Goal: Information Seeking & Learning: Learn about a topic

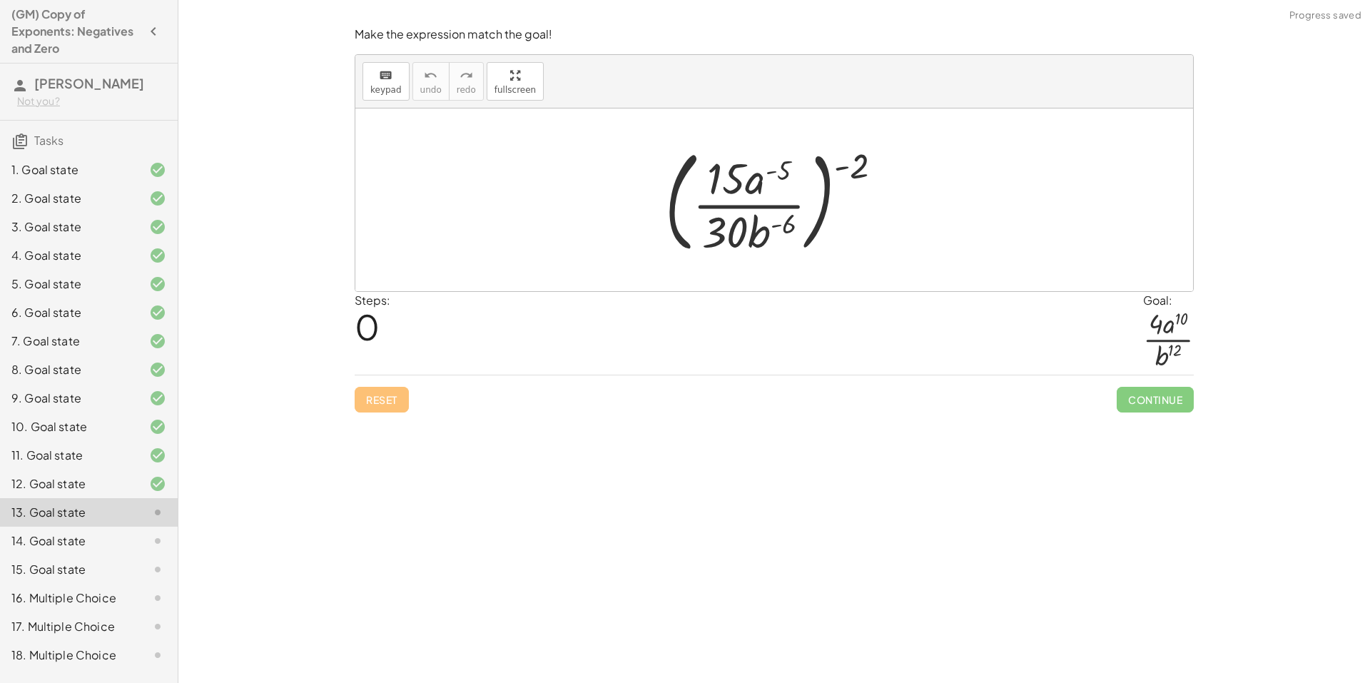
scroll to position [21, 0]
drag, startPoint x: 854, startPoint y: 163, endPoint x: 773, endPoint y: 183, distance: 83.0
click at [773, 183] on div at bounding box center [779, 200] width 243 height 118
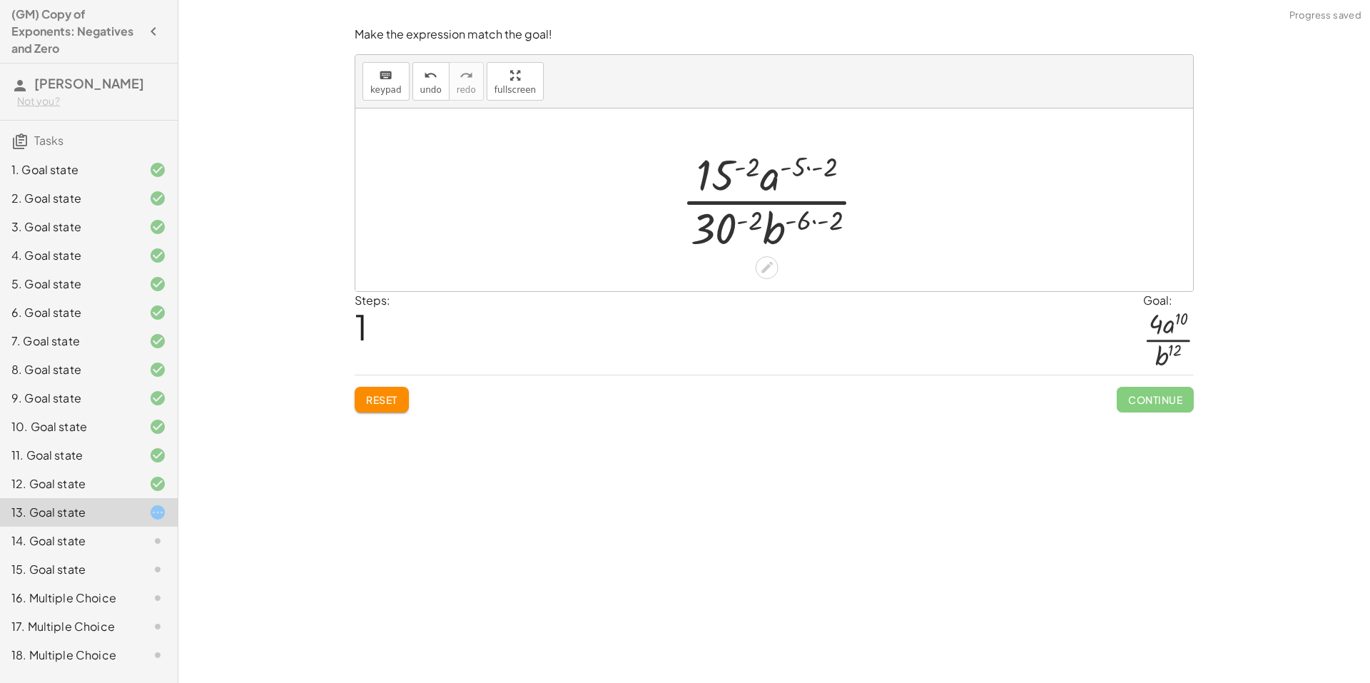
click at [729, 183] on div at bounding box center [779, 200] width 210 height 110
click at [778, 593] on div "Make the expression match the goal! keyboard keypad undo undo redo redo fullscr…" at bounding box center [773, 341] width 1191 height 683
click at [829, 541] on div "Make the expression match the goal! keyboard keypad undo undo redo redo fullscr…" at bounding box center [773, 341] width 1191 height 683
click at [818, 170] on div at bounding box center [780, 200] width 258 height 110
click at [831, 165] on div at bounding box center [780, 200] width 258 height 110
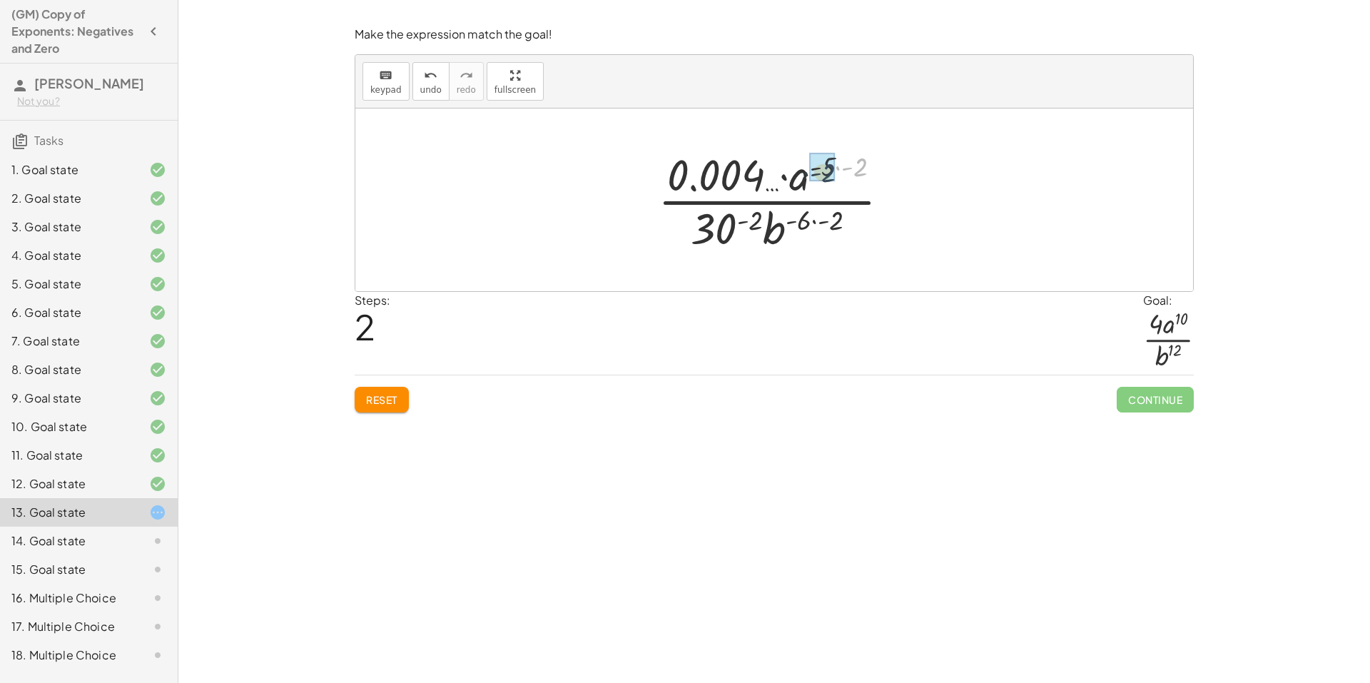
drag, startPoint x: 857, startPoint y: 168, endPoint x: 837, endPoint y: 174, distance: 20.1
click at [732, 171] on div at bounding box center [779, 200] width 222 height 110
click at [815, 221] on div at bounding box center [779, 200] width 222 height 110
click at [769, 219] on div at bounding box center [779, 200] width 222 height 110
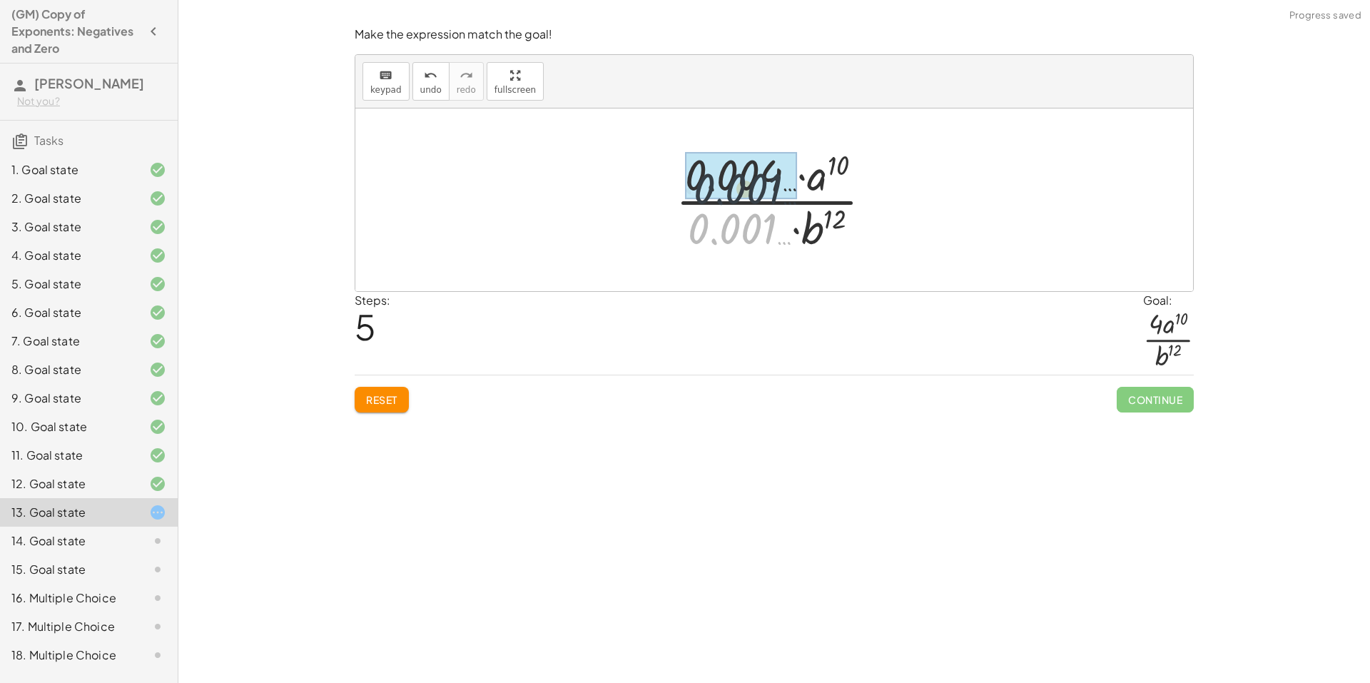
drag, startPoint x: 734, startPoint y: 231, endPoint x: 740, endPoint y: 176, distance: 55.2
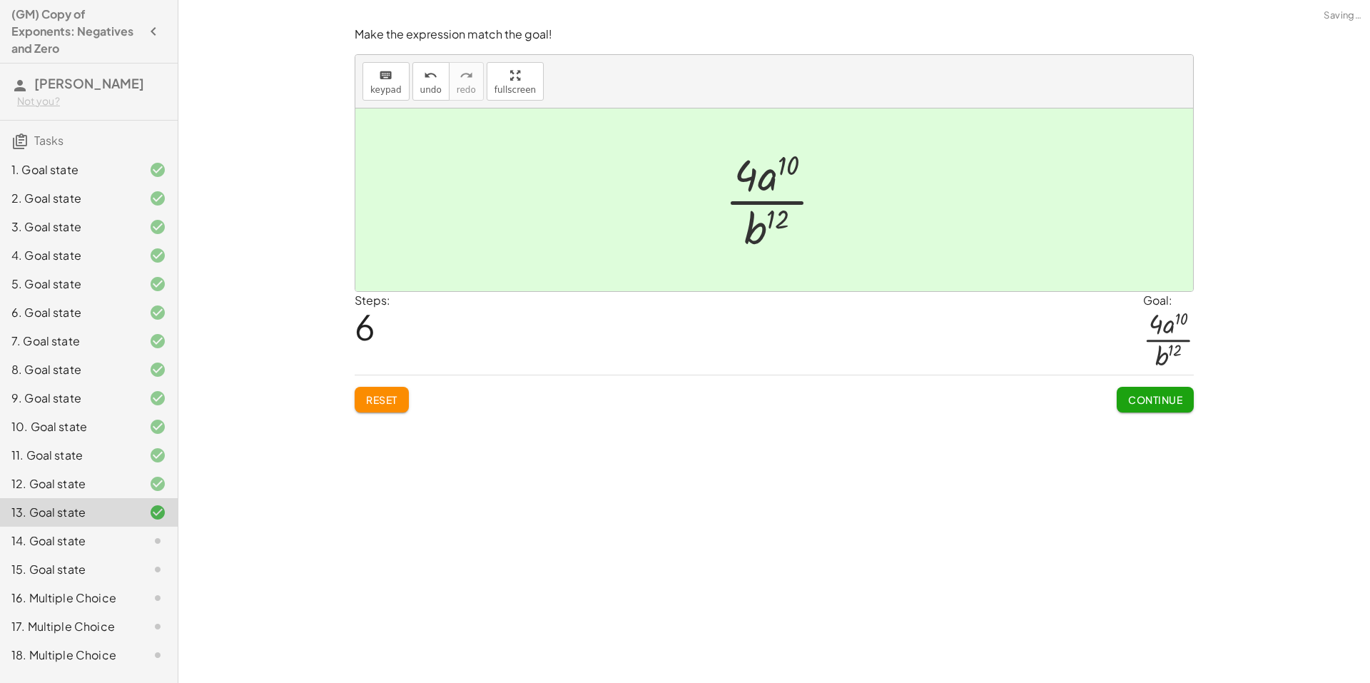
click at [1138, 399] on span "Continue" at bounding box center [1155, 399] width 54 height 13
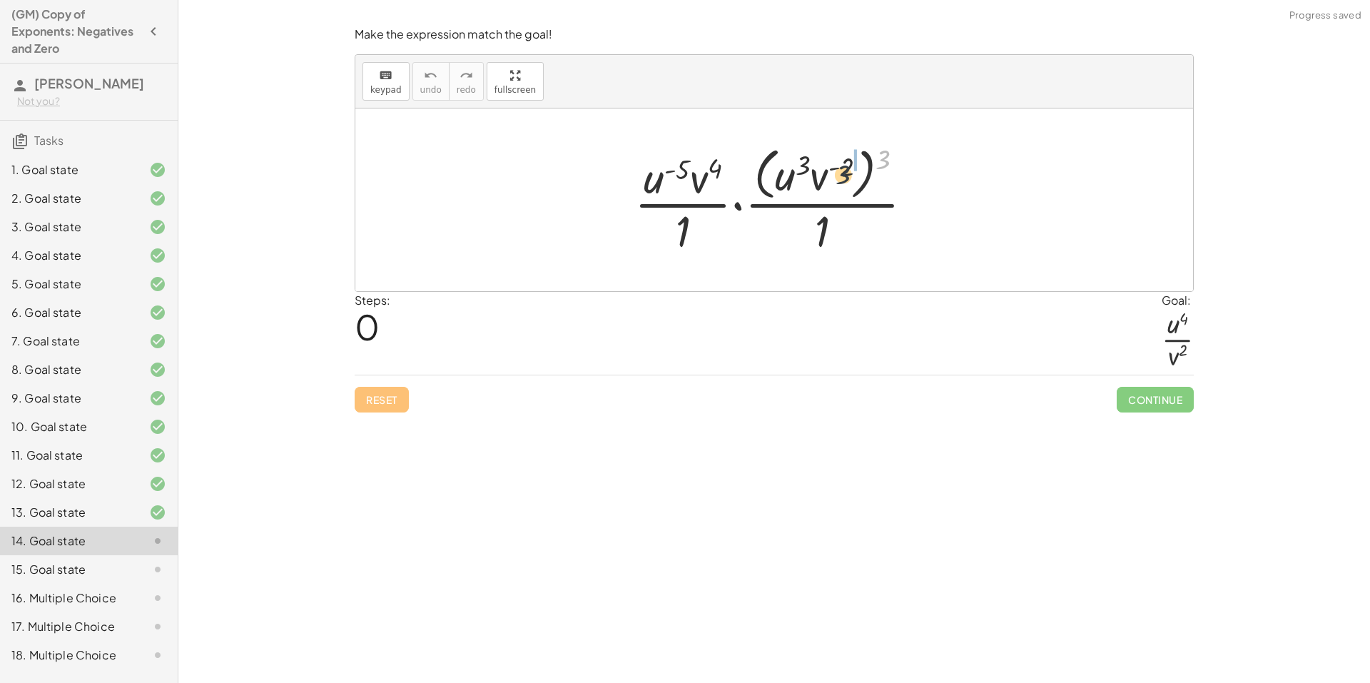
drag, startPoint x: 881, startPoint y: 153, endPoint x: 827, endPoint y: 170, distance: 56.2
click at [827, 170] on div at bounding box center [779, 199] width 305 height 116
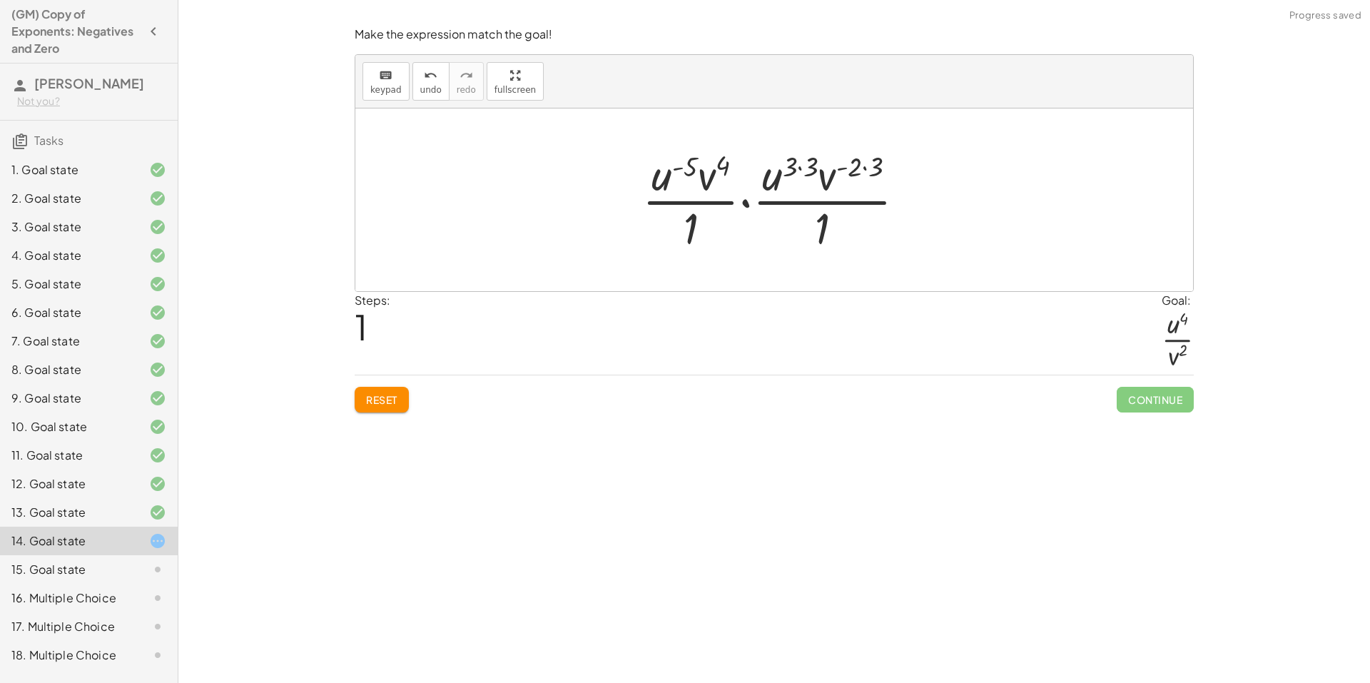
click at [875, 163] on div at bounding box center [779, 200] width 289 height 110
click at [815, 165] on div at bounding box center [779, 200] width 268 height 110
click at [742, 171] on div at bounding box center [778, 200] width 245 height 110
click at [690, 173] on div at bounding box center [778, 200] width 245 height 110
drag, startPoint x: 744, startPoint y: 163, endPoint x: 750, endPoint y: 151, distance: 13.7
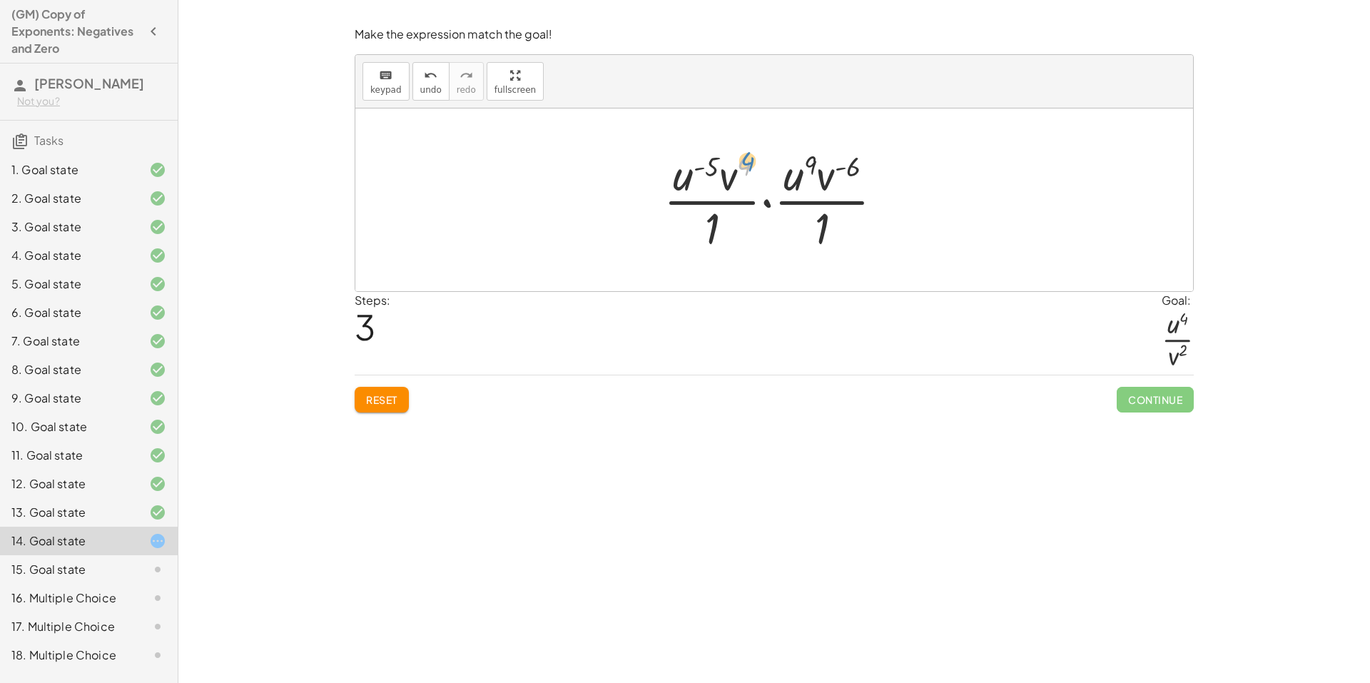
click at [750, 151] on div at bounding box center [778, 200] width 245 height 110
drag, startPoint x: 729, startPoint y: 175, endPoint x: 711, endPoint y: 243, distance: 70.1
click at [711, 243] on div at bounding box center [778, 200] width 245 height 110
drag, startPoint x: 690, startPoint y: 226, endPoint x: 817, endPoint y: 226, distance: 126.3
click at [817, 226] on div at bounding box center [779, 200] width 226 height 110
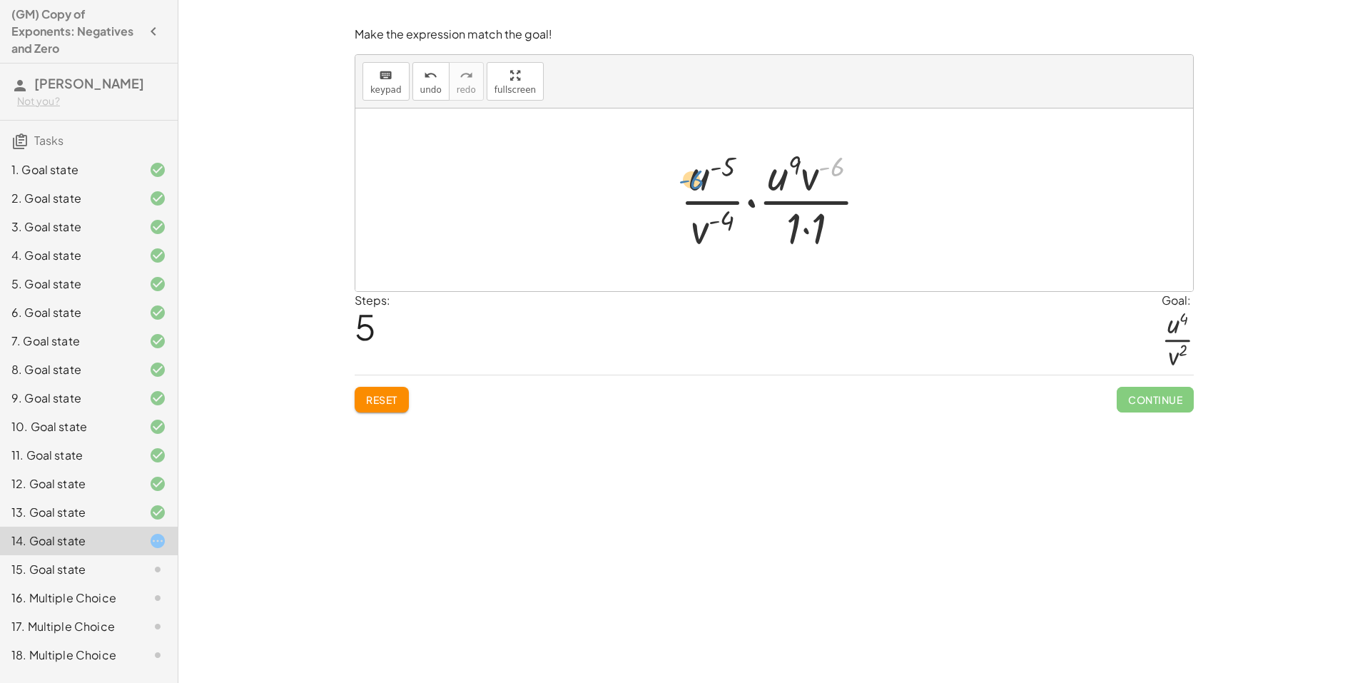
drag, startPoint x: 822, startPoint y: 173, endPoint x: 798, endPoint y: 190, distance: 30.1
click at [797, 190] on div at bounding box center [779, 200] width 213 height 110
drag, startPoint x: 804, startPoint y: 183, endPoint x: 782, endPoint y: 185, distance: 22.2
click at [782, 185] on div at bounding box center [779, 200] width 213 height 110
drag, startPoint x: 814, startPoint y: 180, endPoint x: 696, endPoint y: 224, distance: 125.5
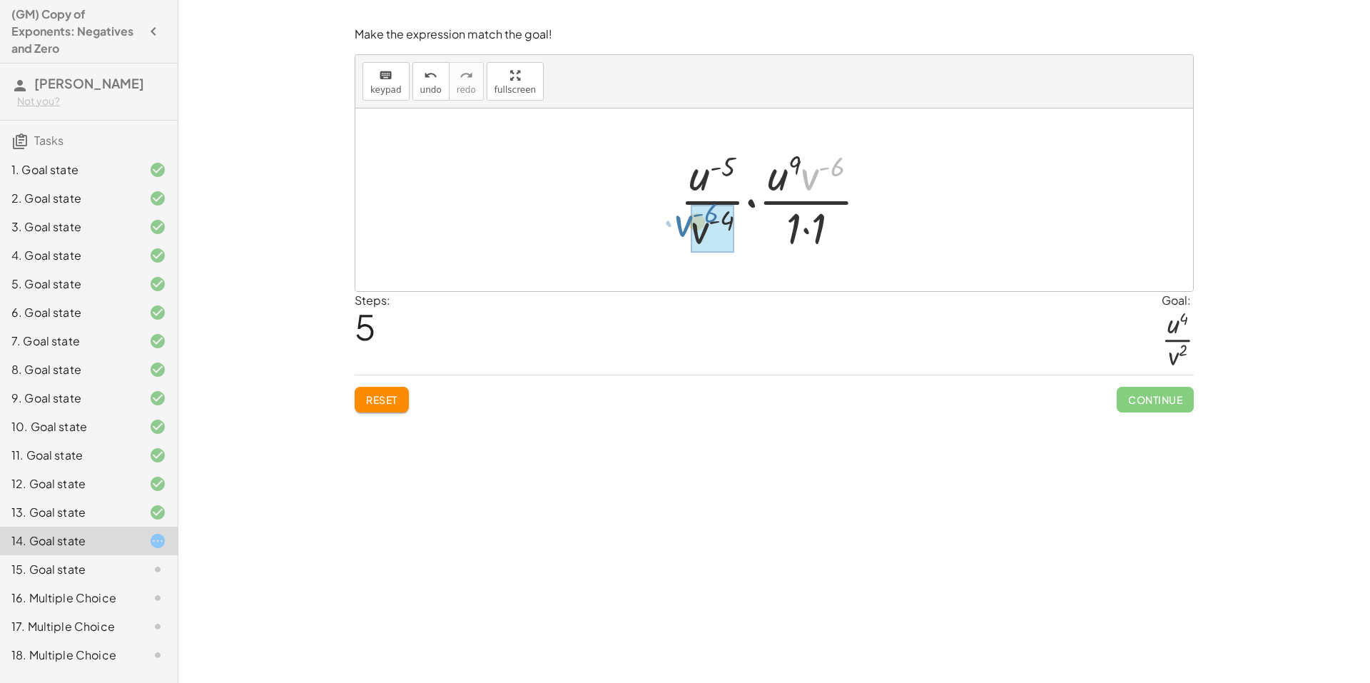
click at [688, 228] on div at bounding box center [779, 200] width 213 height 110
drag, startPoint x: 797, startPoint y: 178, endPoint x: 712, endPoint y: 180, distance: 84.9
click at [712, 180] on div at bounding box center [778, 200] width 175 height 110
drag, startPoint x: 815, startPoint y: 226, endPoint x: 825, endPoint y: 188, distance: 39.6
click at [824, 190] on div at bounding box center [780, 200] width 184 height 110
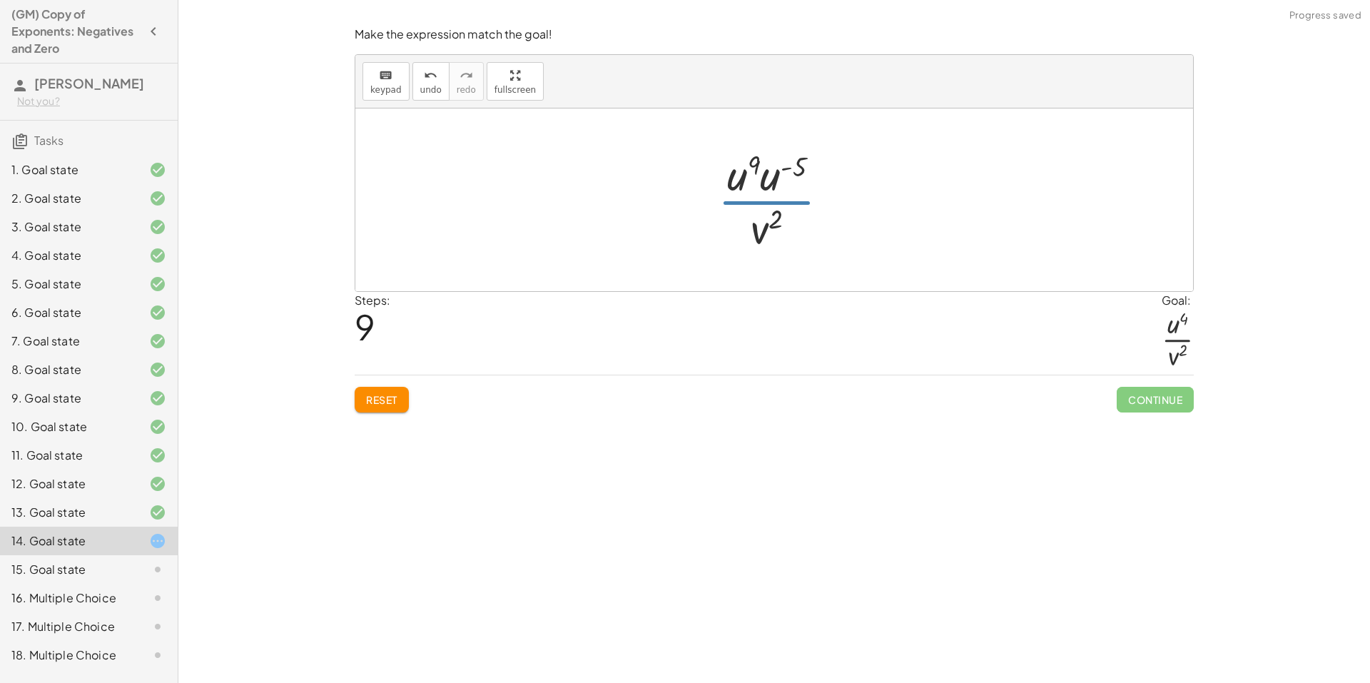
click at [792, 201] on div at bounding box center [778, 200] width 137 height 110
drag, startPoint x: 768, startPoint y: 183, endPoint x: 748, endPoint y: 185, distance: 20.8
click at [790, 162] on div at bounding box center [779, 200] width 128 height 110
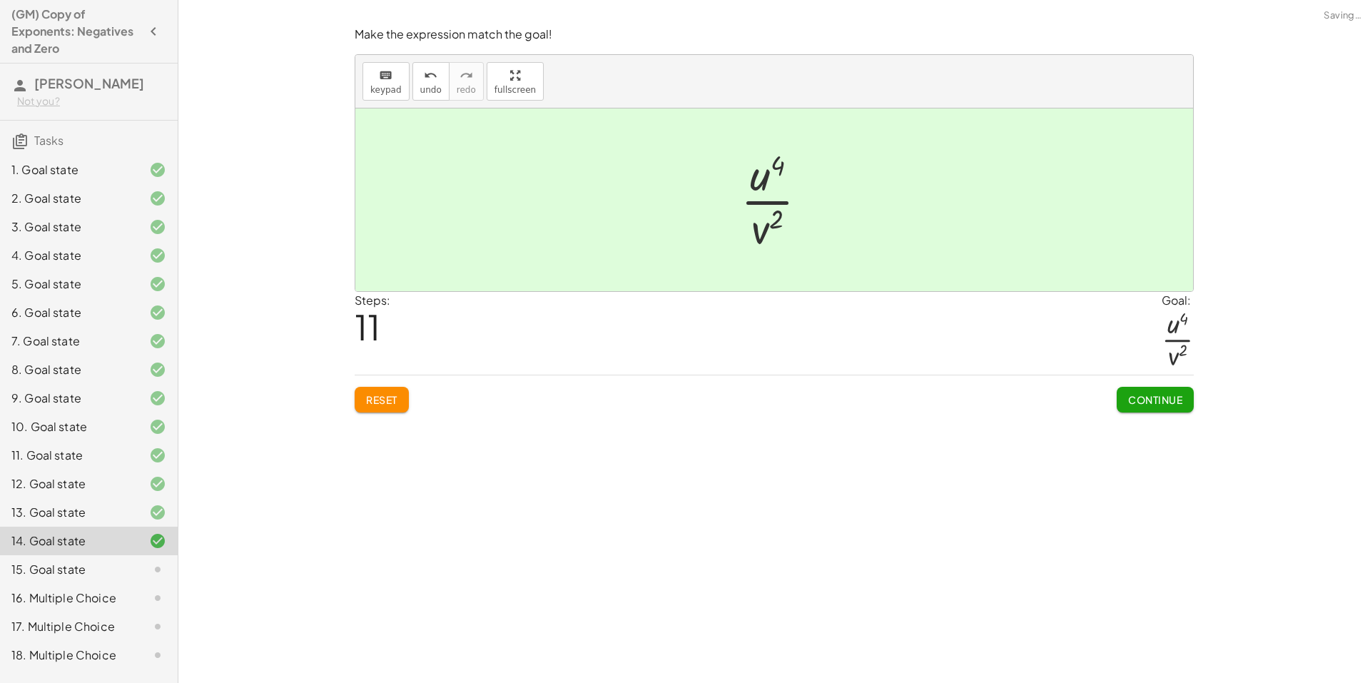
click at [1158, 394] on span "Continue" at bounding box center [1155, 399] width 54 height 13
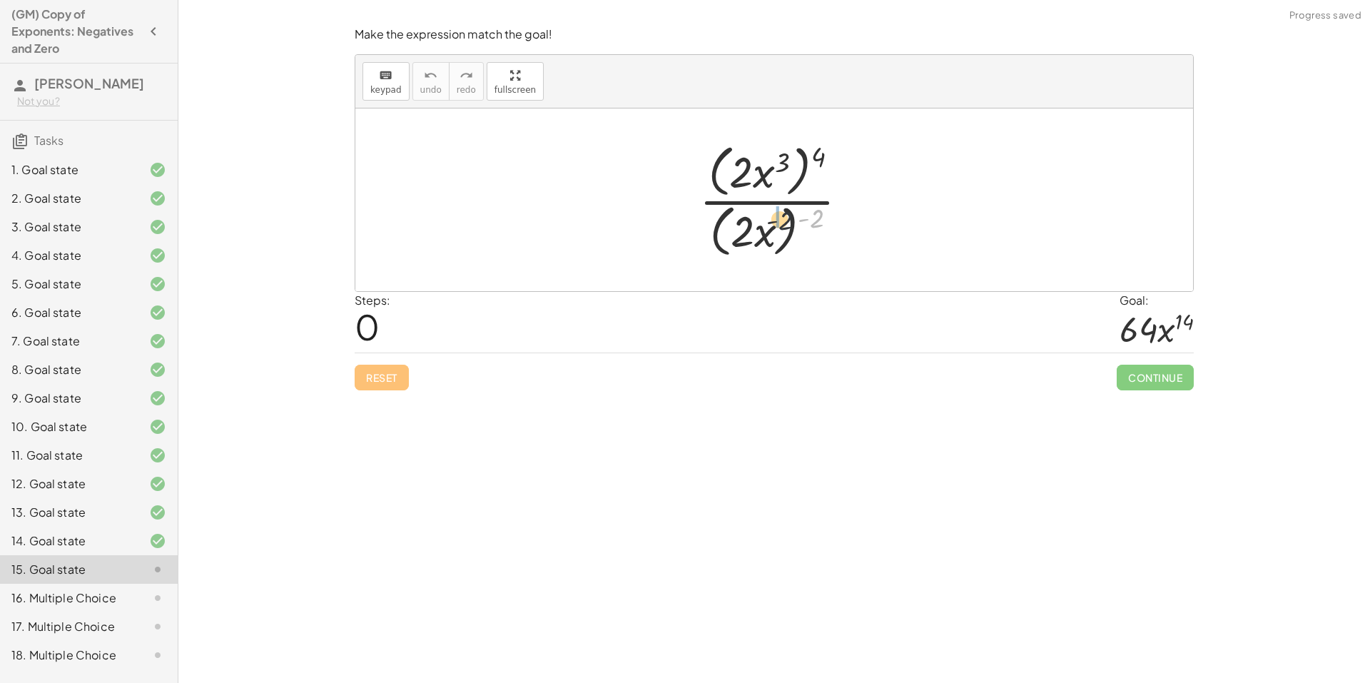
drag, startPoint x: 817, startPoint y: 222, endPoint x: 766, endPoint y: 226, distance: 50.8
click at [766, 226] on div at bounding box center [779, 199] width 175 height 123
drag, startPoint x: 809, startPoint y: 163, endPoint x: 800, endPoint y: 167, distance: 9.9
click at [800, 167] on div at bounding box center [779, 199] width 175 height 116
drag, startPoint x: 817, startPoint y: 156, endPoint x: 772, endPoint y: 168, distance: 46.4
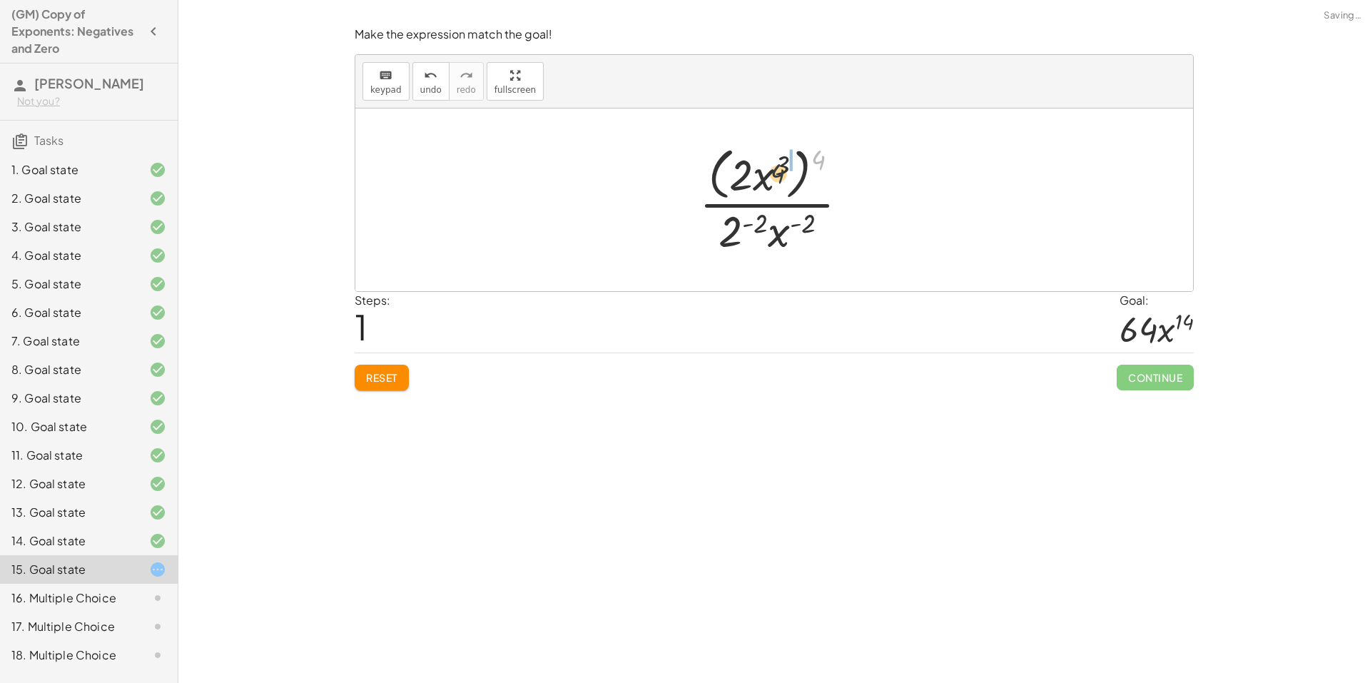
click at [772, 168] on div at bounding box center [779, 199] width 175 height 116
click at [810, 220] on div at bounding box center [779, 200] width 155 height 110
click at [783, 235] on div at bounding box center [779, 200] width 155 height 110
click at [796, 173] on div at bounding box center [779, 200] width 155 height 110
drag, startPoint x: 782, startPoint y: 202, endPoint x: 786, endPoint y: 210, distance: 9.6
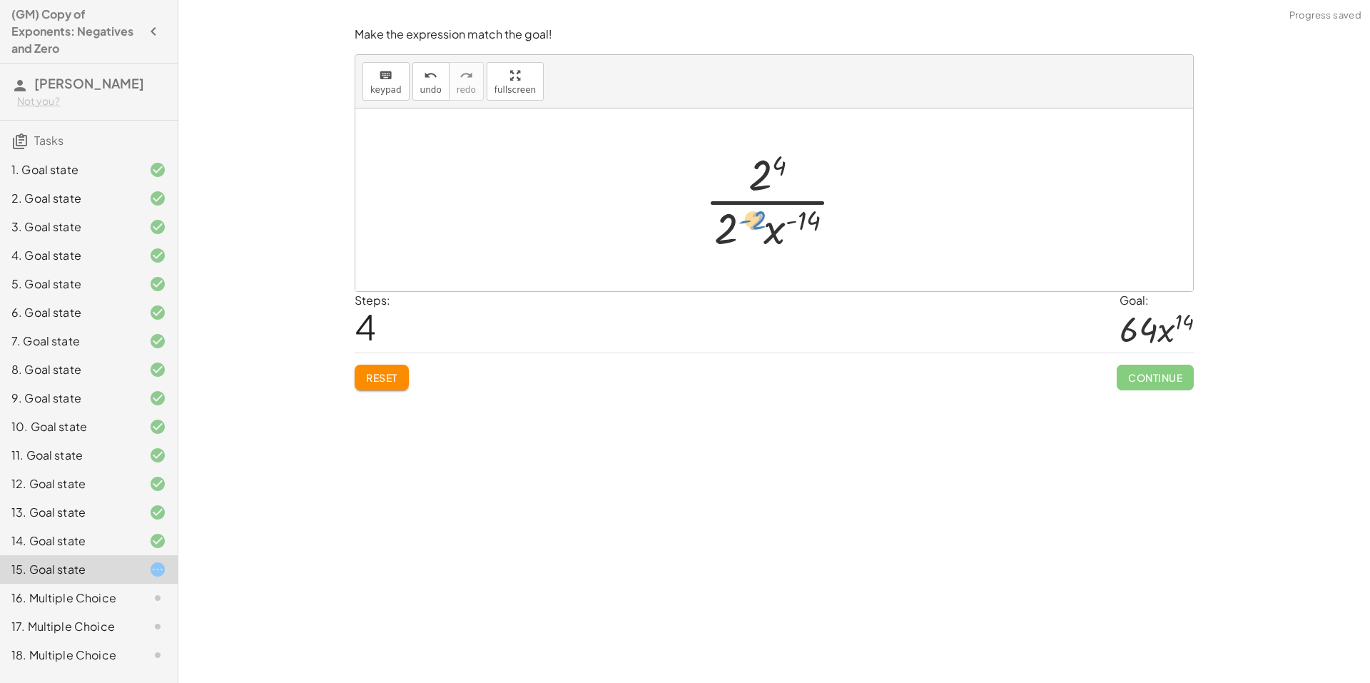
click at [756, 235] on div at bounding box center [780, 200] width 164 height 110
drag, startPoint x: 777, startPoint y: 235, endPoint x: 798, endPoint y: 180, distance: 58.9
click at [798, 180] on div at bounding box center [780, 200] width 164 height 110
drag, startPoint x: 745, startPoint y: 178, endPoint x: 770, endPoint y: 232, distance: 59.4
click at [763, 227] on div at bounding box center [778, 200] width 107 height 110
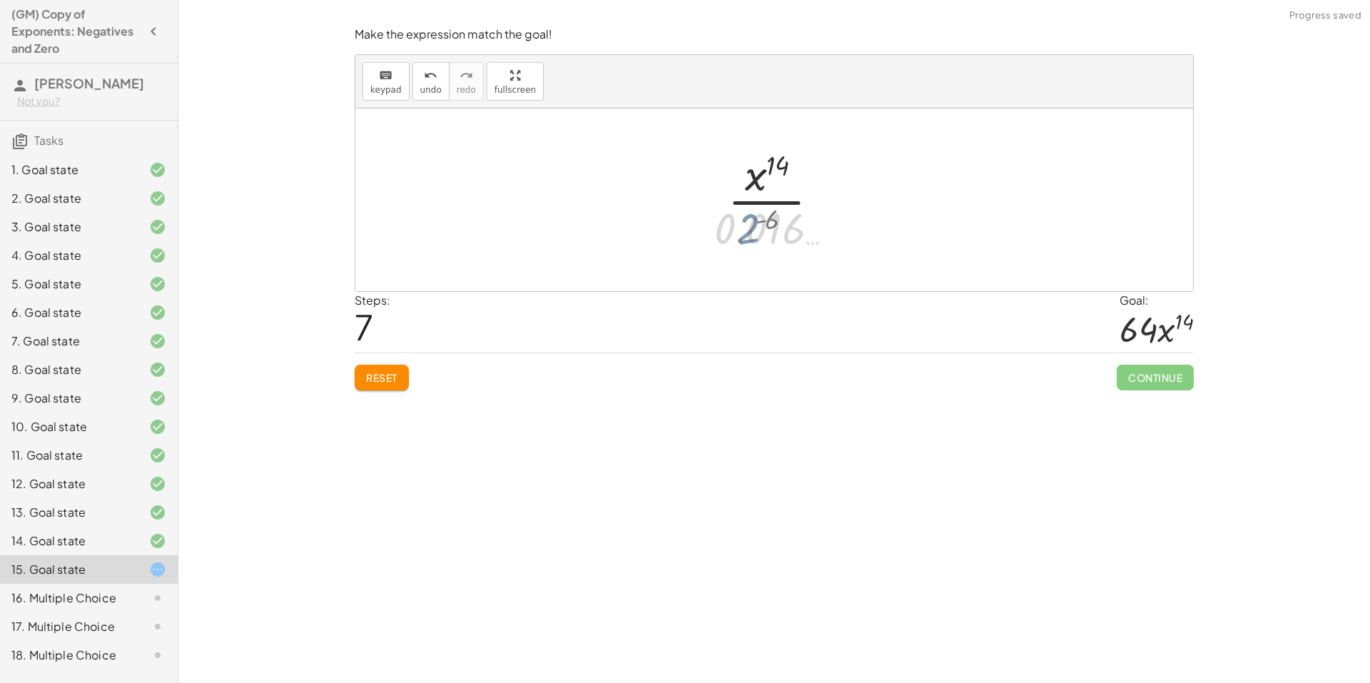
click at [787, 218] on div at bounding box center [779, 200] width 163 height 110
click at [777, 221] on div at bounding box center [779, 200] width 163 height 110
click at [757, 173] on div at bounding box center [779, 200] width 163 height 110
click at [780, 163] on div at bounding box center [779, 200] width 163 height 110
click at [755, 181] on div at bounding box center [779, 200] width 163 height 110
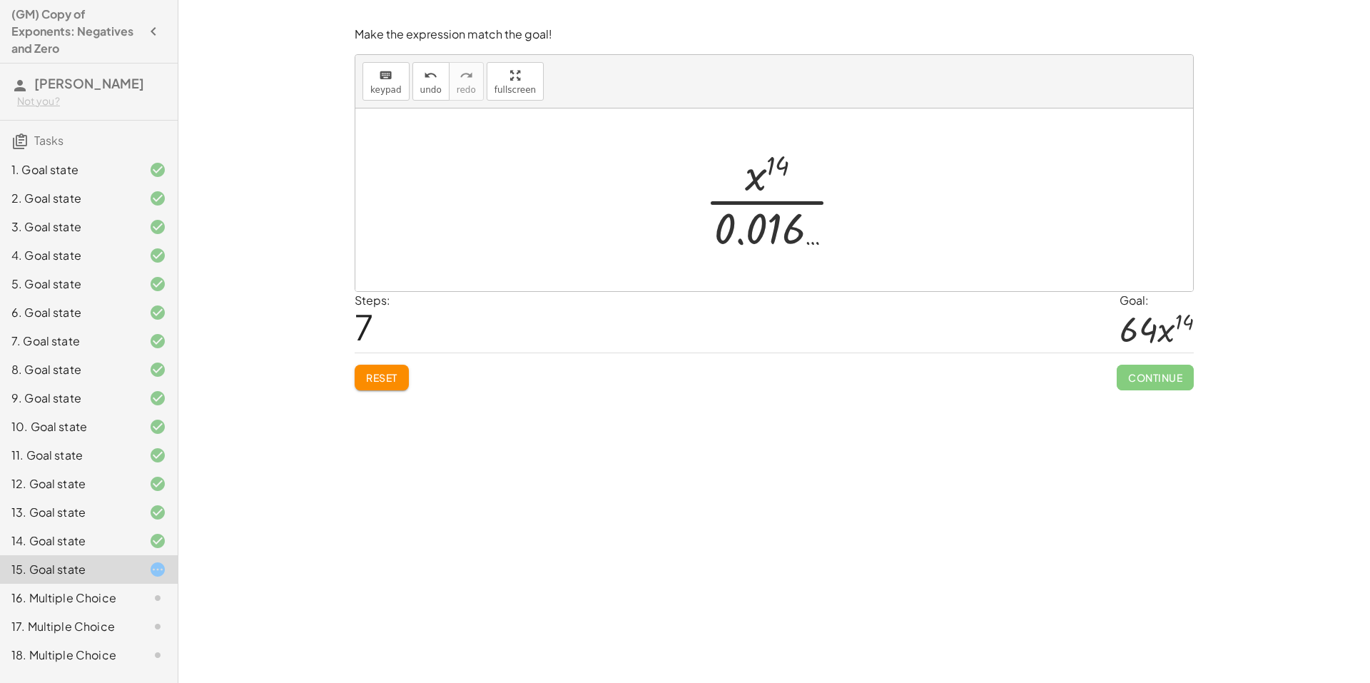
click at [397, 372] on span "Reset" at bounding box center [381, 377] width 31 height 13
drag, startPoint x: 825, startPoint y: 156, endPoint x: 781, endPoint y: 161, distance: 43.9
click at [781, 161] on div at bounding box center [779, 199] width 175 height 123
click at [789, 156] on div at bounding box center [778, 199] width 171 height 116
click at [795, 161] on div at bounding box center [778, 199] width 171 height 116
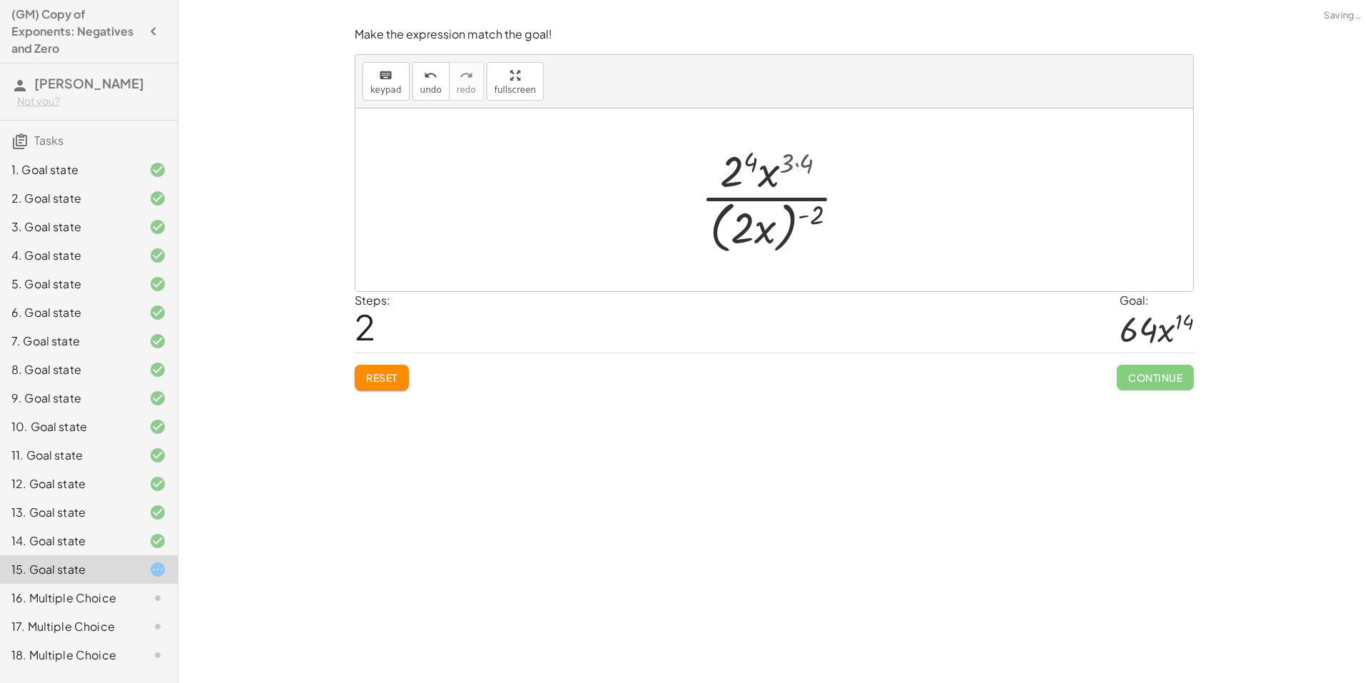
click at [805, 160] on div at bounding box center [778, 199] width 171 height 116
click at [741, 175] on div at bounding box center [778, 199] width 171 height 116
click at [806, 218] on div at bounding box center [778, 199] width 171 height 116
drag, startPoint x: 812, startPoint y: 219, endPoint x: 769, endPoint y: 225, distance: 44.0
click at [769, 225] on div at bounding box center [778, 199] width 171 height 116
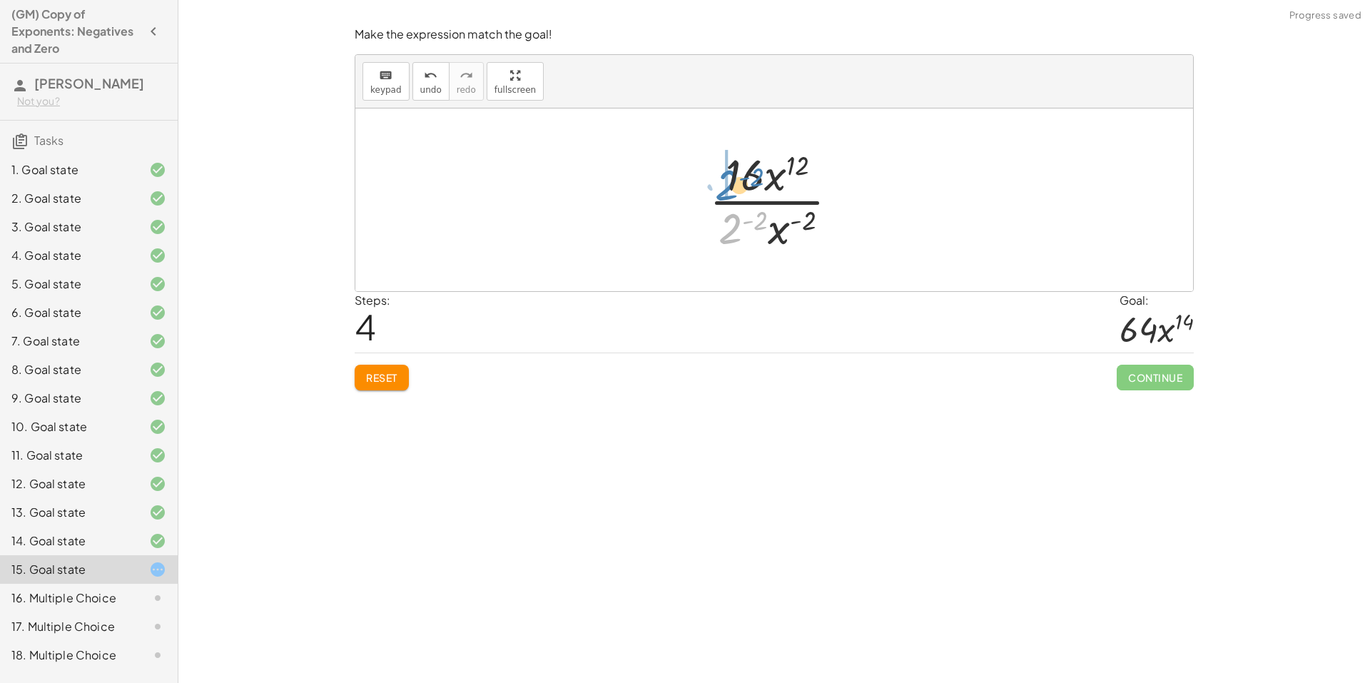
drag, startPoint x: 737, startPoint y: 233, endPoint x: 733, endPoint y: 190, distance: 43.7
click at [733, 190] on div at bounding box center [779, 200] width 155 height 110
click at [714, 170] on div at bounding box center [779, 200] width 189 height 110
click at [750, 173] on div at bounding box center [779, 200] width 175 height 110
drag, startPoint x: 756, startPoint y: 228, endPoint x: 772, endPoint y: 202, distance: 30.1
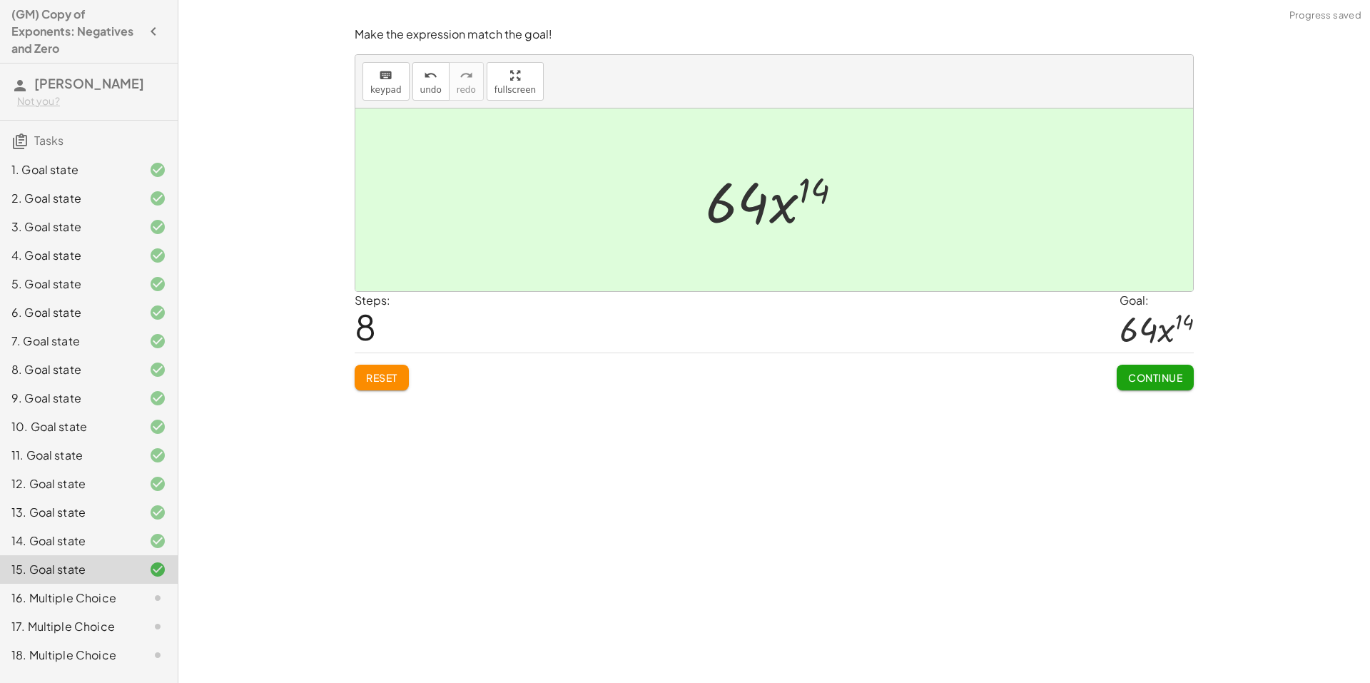
click at [1140, 369] on button "Continue" at bounding box center [1154, 378] width 77 height 26
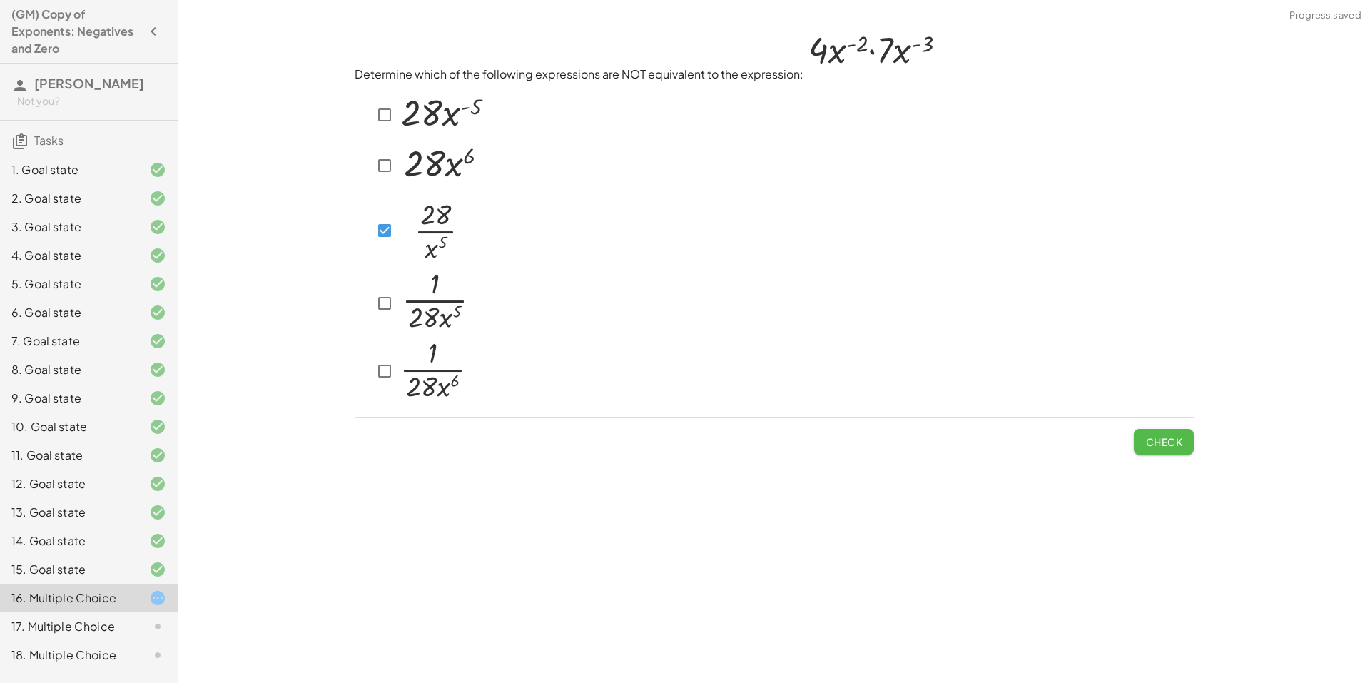
click at [1151, 443] on span "Check" at bounding box center [1163, 441] width 37 height 13
click at [1159, 452] on button "Check" at bounding box center [1163, 442] width 60 height 26
click at [1165, 444] on span "Check" at bounding box center [1163, 441] width 37 height 13
click at [1163, 441] on span "Check" at bounding box center [1163, 441] width 37 height 13
click at [0, 0] on div "Determine which of the following expressions are NOT equivalent to the expressi…" at bounding box center [0, 0] width 0 height 0
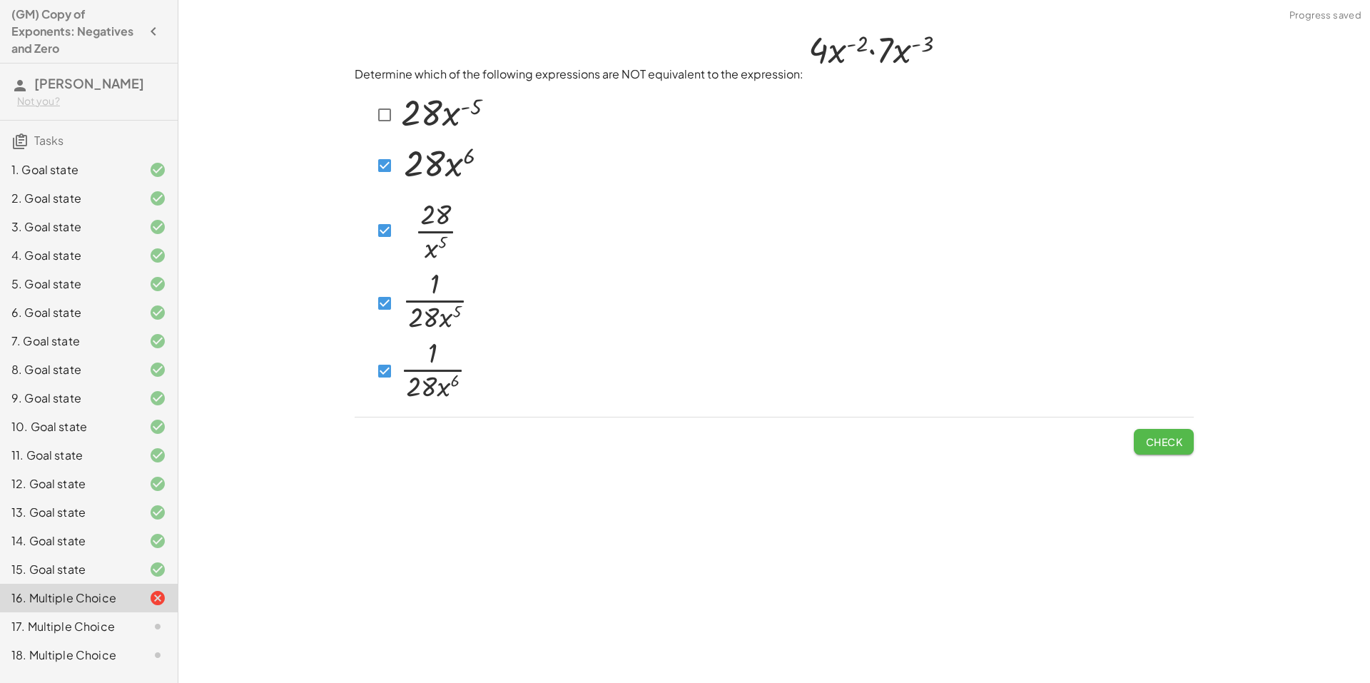
click at [1168, 450] on button "Check" at bounding box center [1163, 442] width 60 height 26
click at [1183, 445] on button "Check" at bounding box center [1163, 442] width 60 height 26
click at [1179, 444] on span "Check" at bounding box center [1163, 441] width 37 height 13
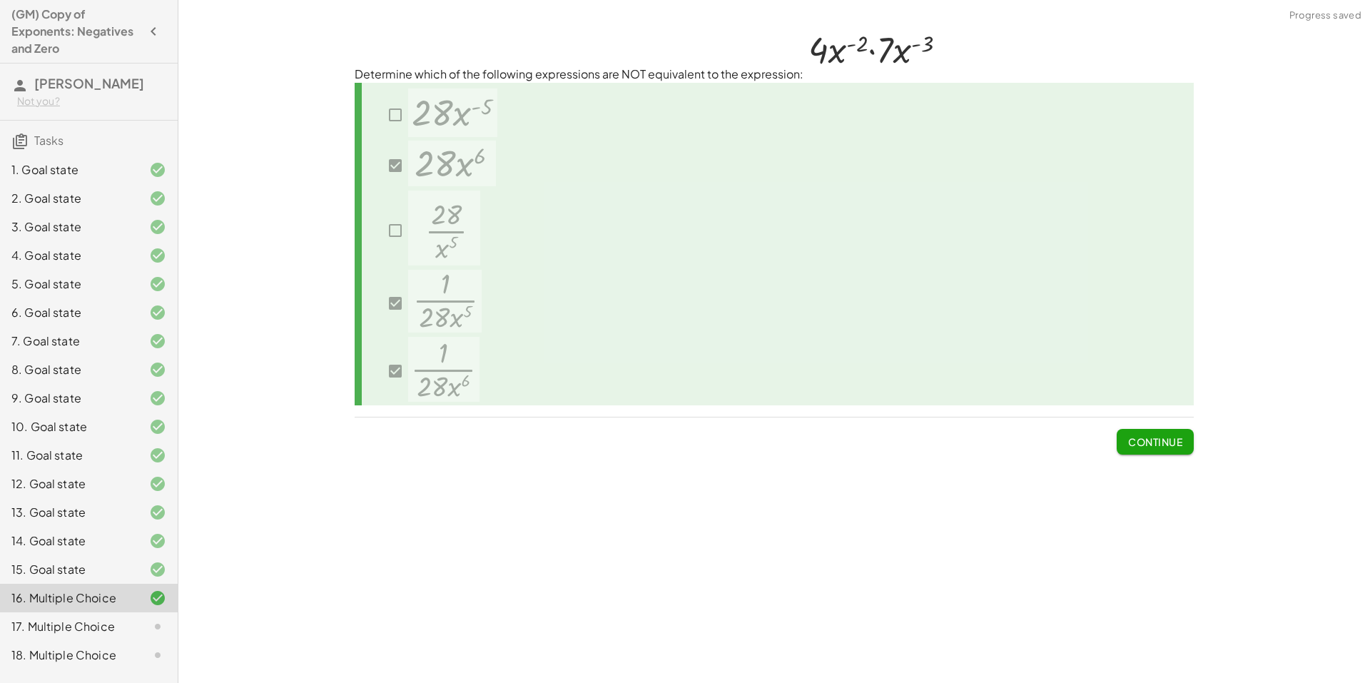
click at [1139, 440] on span "Continue" at bounding box center [1155, 441] width 54 height 13
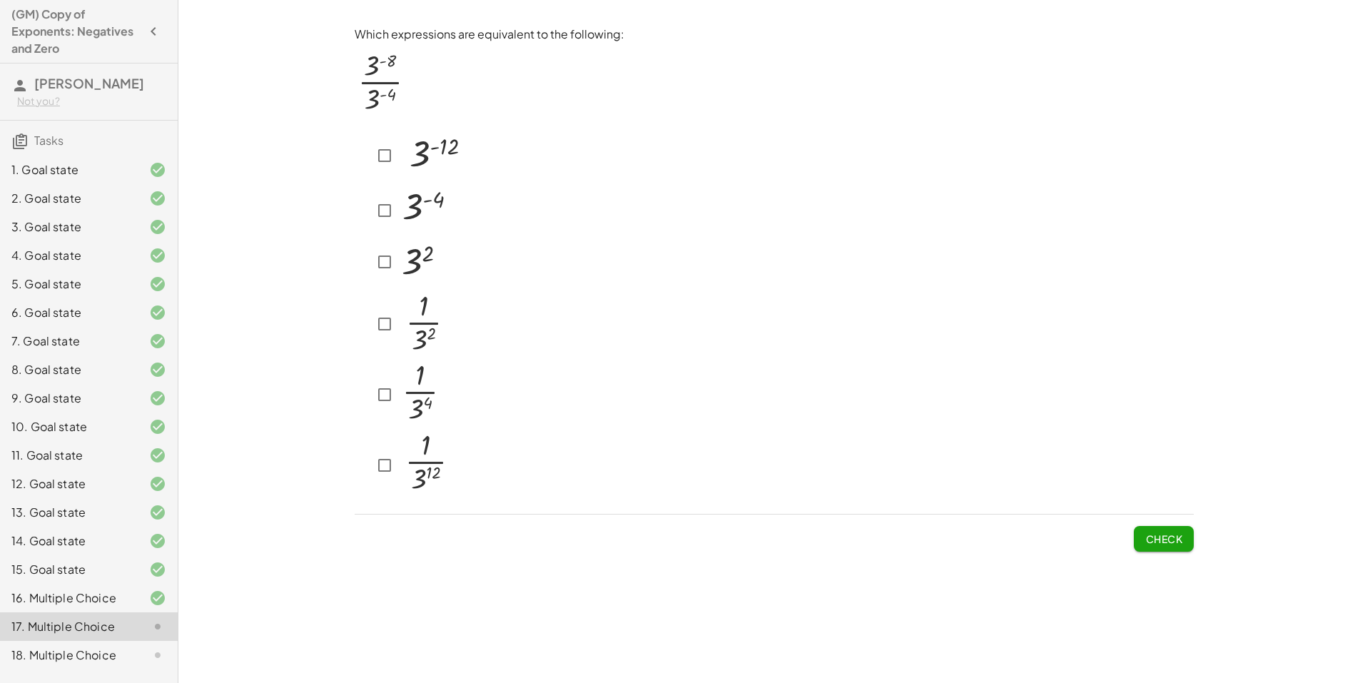
click at [829, 530] on div "Check" at bounding box center [774, 532] width 839 height 37
click at [372, 215] on div at bounding box center [410, 209] width 111 height 53
click at [1141, 534] on button "Check" at bounding box center [1163, 539] width 60 height 26
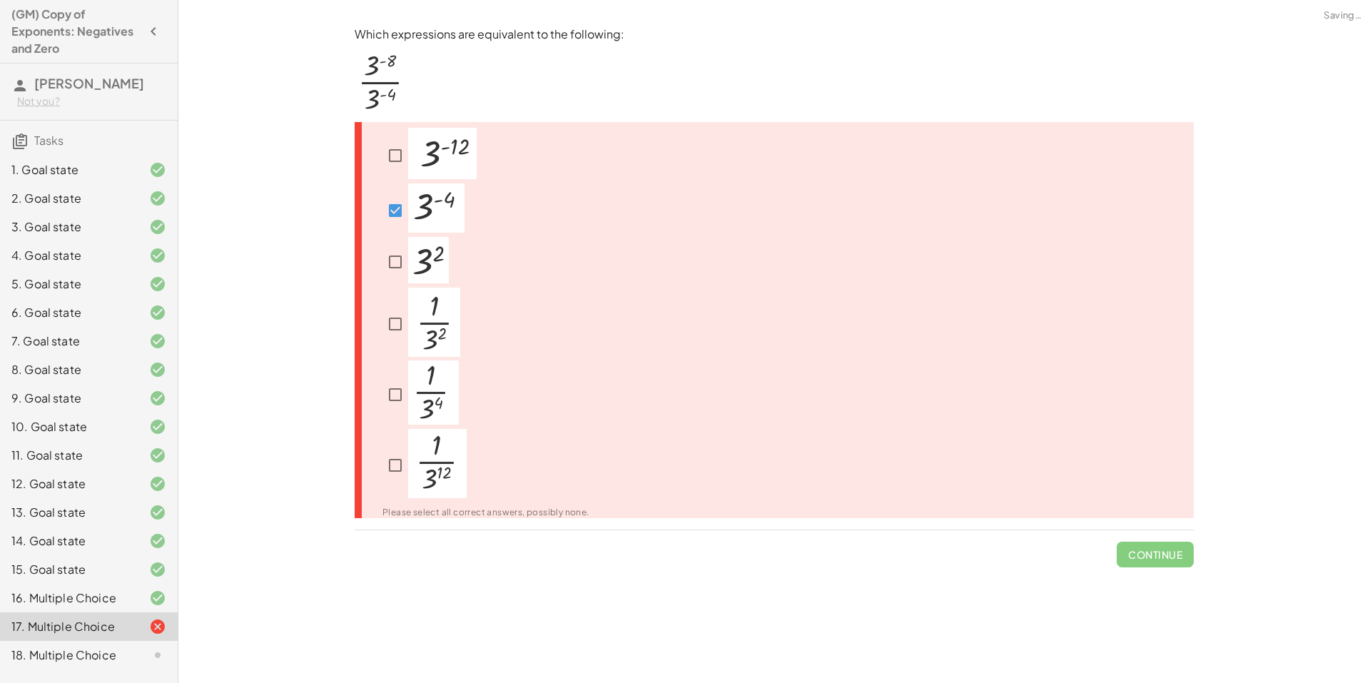
click at [1130, 551] on span "Continue" at bounding box center [1154, 548] width 77 height 37
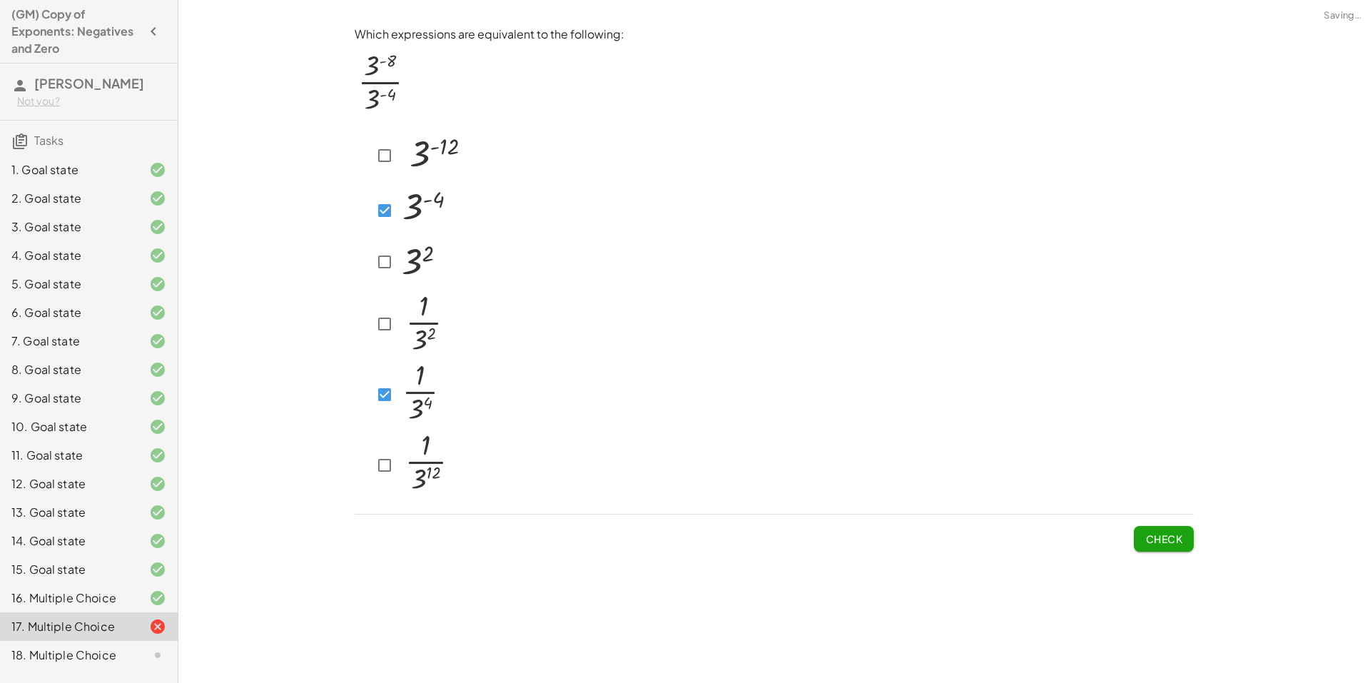
click at [0, 0] on div "Which expressions are equivalent to the following: Check" at bounding box center [0, 0] width 0 height 0
click at [1151, 545] on button "Check" at bounding box center [1163, 539] width 60 height 26
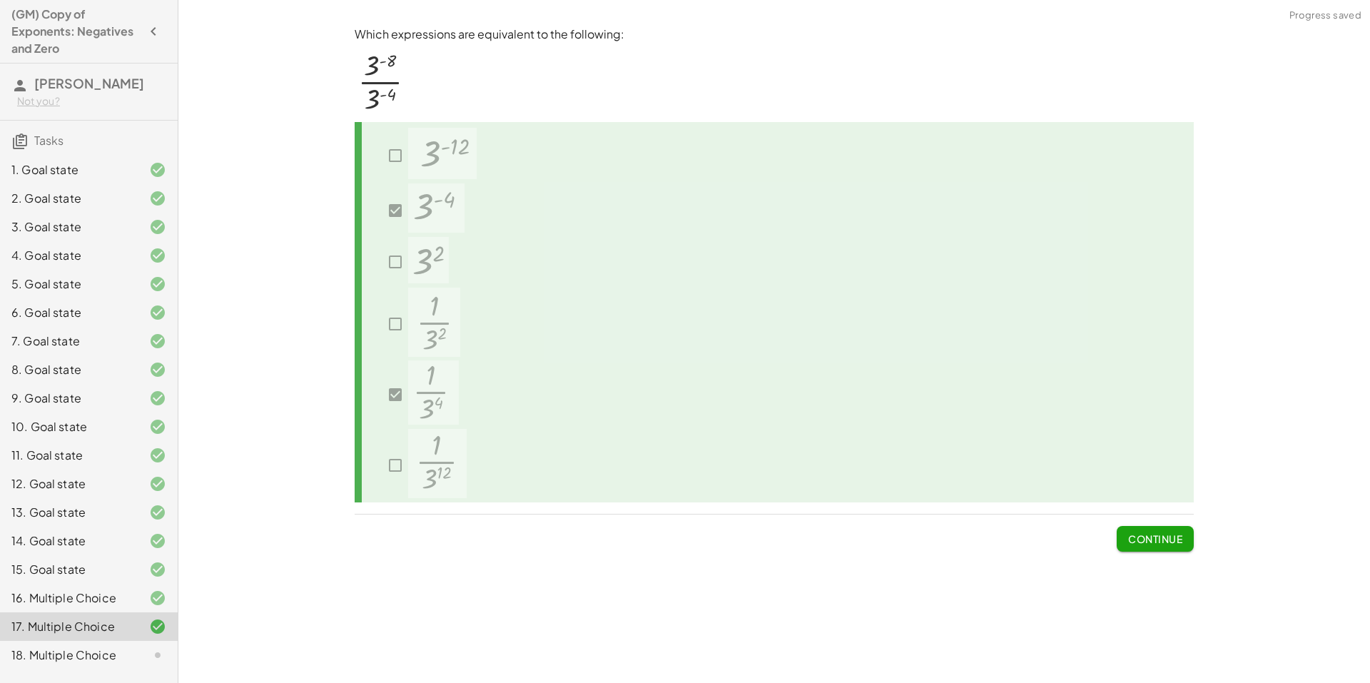
click at [1143, 538] on span "Continue" at bounding box center [1155, 538] width 54 height 13
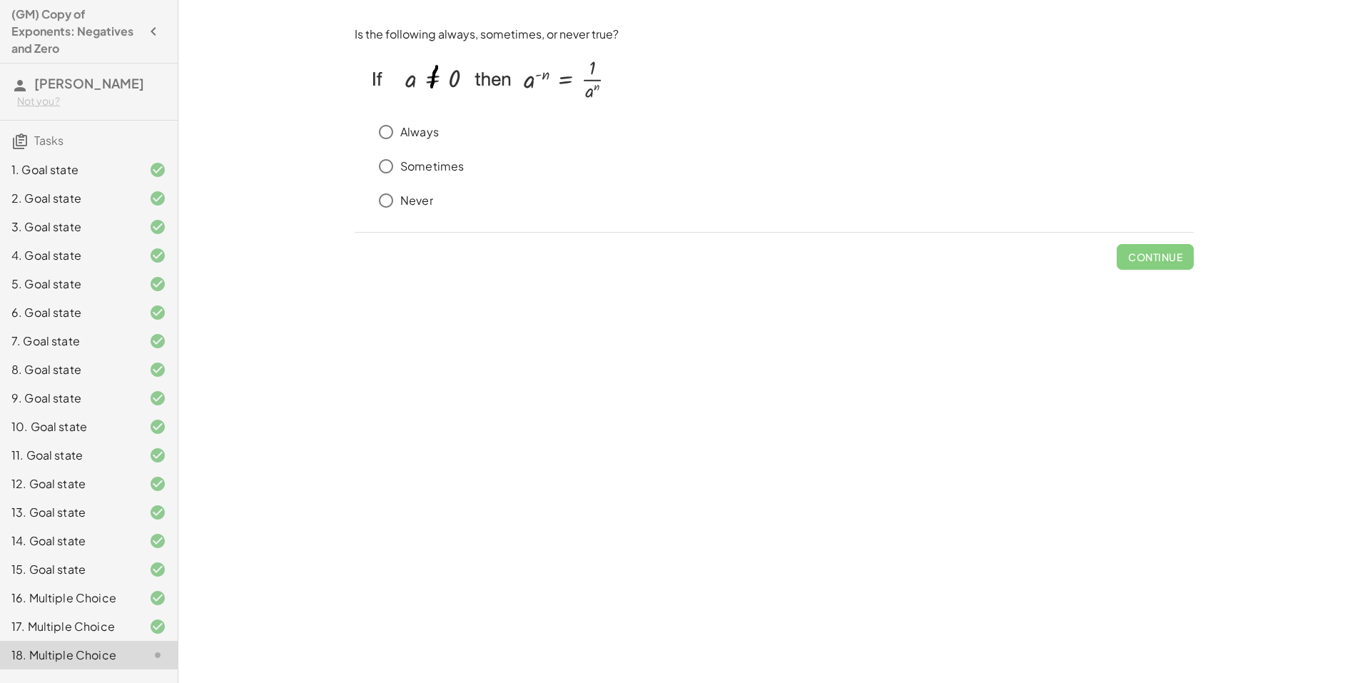
click at [418, 136] on p "Always" at bounding box center [419, 132] width 39 height 16
click at [1160, 265] on button "Check" at bounding box center [1163, 257] width 60 height 26
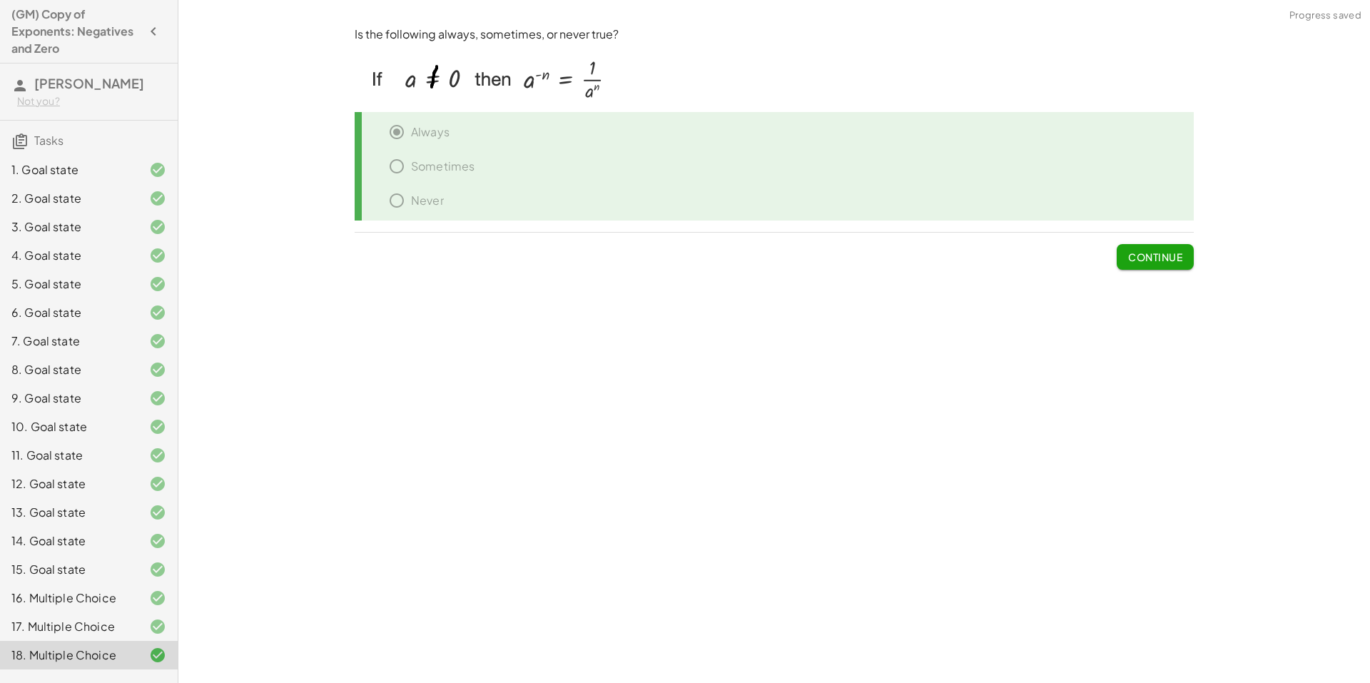
click at [1143, 261] on span "Continue" at bounding box center [1155, 256] width 54 height 13
